Goal: Task Accomplishment & Management: Manage account settings

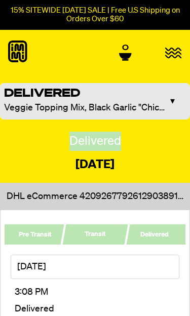
click at [18, 53] on icon at bounding box center [17, 52] width 19 height 22
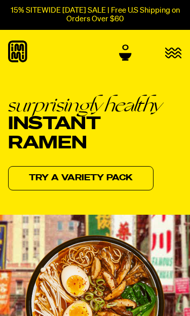
click at [176, 55] on icon "button" at bounding box center [173, 53] width 17 height 12
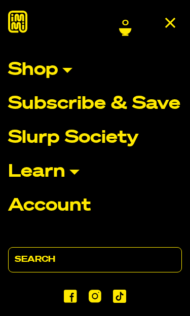
click at [76, 208] on p "Account" at bounding box center [49, 206] width 83 height 18
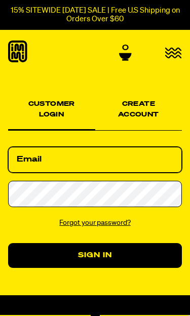
click at [160, 158] on input "Email" at bounding box center [95, 160] width 174 height 26
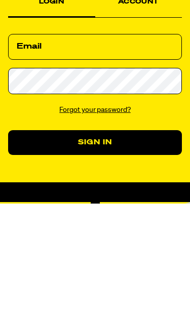
click at [121, 219] on link "Forgot your password?" at bounding box center [94, 222] width 71 height 7
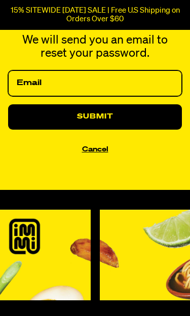
click at [133, 83] on input "Email" at bounding box center [95, 83] width 174 height 26
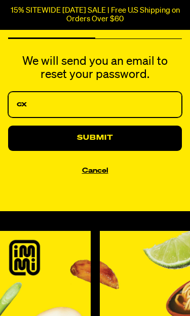
type input "c"
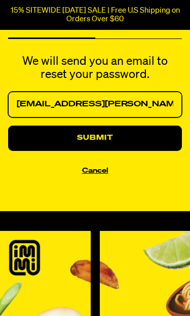
type input "lorimcguire@cox.net"
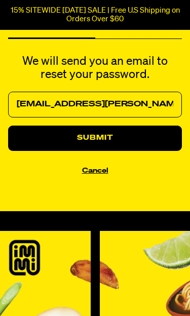
click at [139, 145] on button "Submit" at bounding box center [95, 138] width 174 height 25
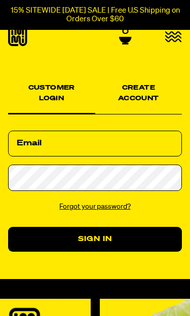
scroll to position [18, 0]
